Goal: Transaction & Acquisition: Purchase product/service

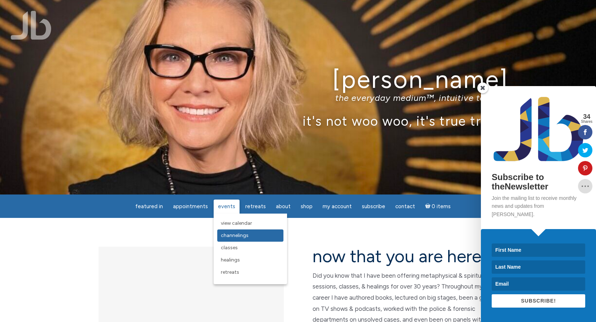
click at [232, 233] on span "Channelings" at bounding box center [235, 235] width 28 height 6
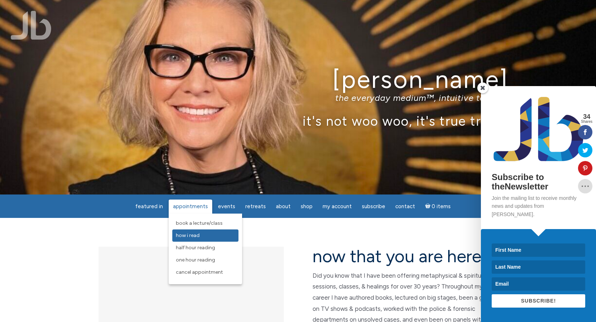
click at [186, 237] on span "How I Read" at bounding box center [188, 235] width 24 height 6
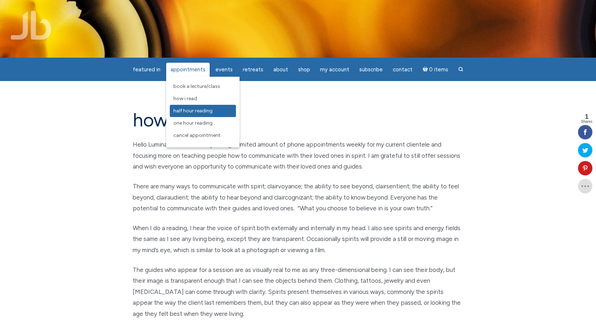
click at [194, 110] on span "Half Hour Reading" at bounding box center [192, 111] width 39 height 6
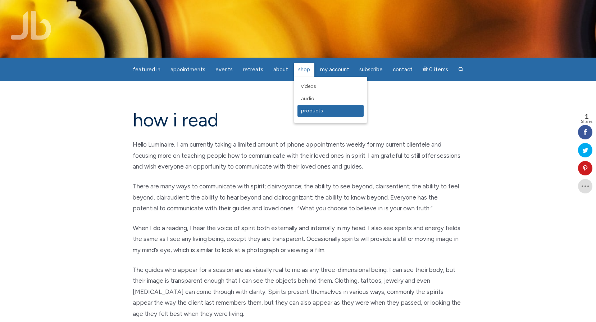
click at [305, 108] on span "Products" at bounding box center [312, 111] width 22 height 6
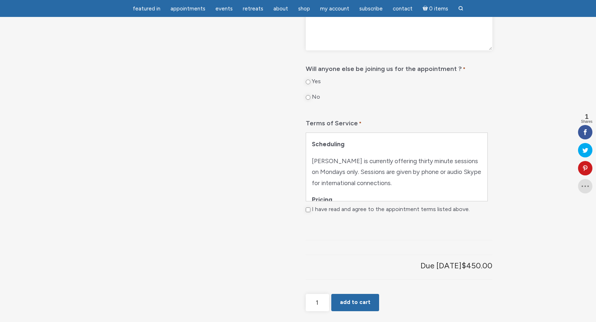
scroll to position [396, 0]
